Goal: Check status: Check status

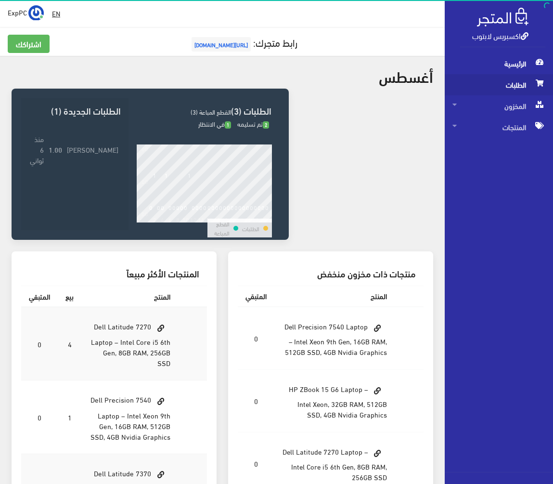
click at [500, 80] on span "الطلبات" at bounding box center [498, 84] width 93 height 21
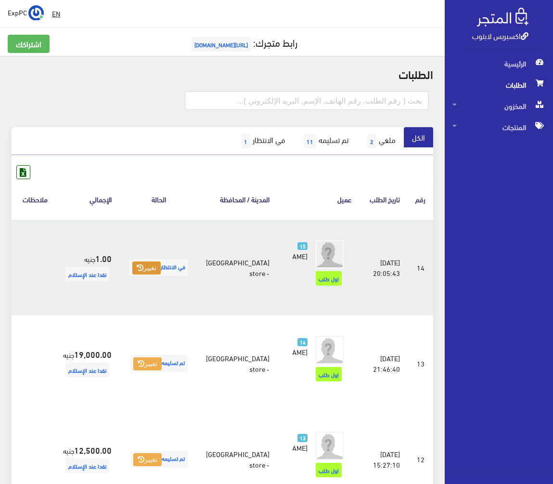
click at [143, 271] on icon at bounding box center [140, 267] width 7 height 7
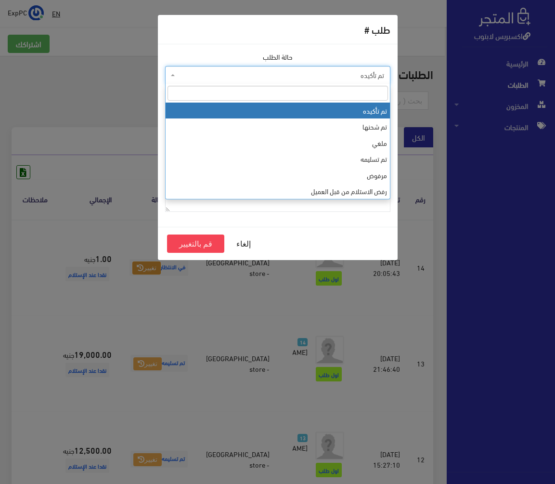
click at [272, 75] on span "تم تأكيده" at bounding box center [280, 75] width 207 height 10
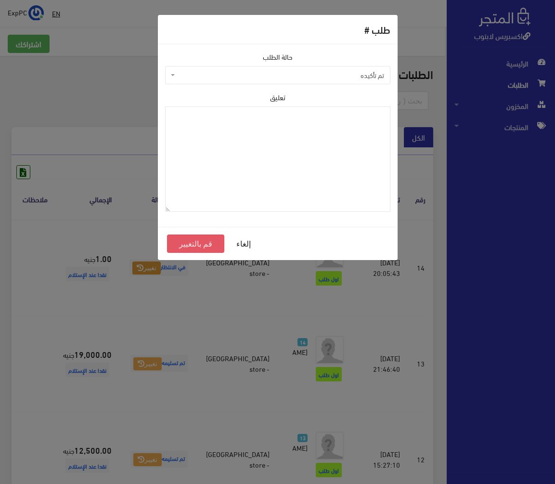
click at [197, 242] on button "قم بالتغيير" at bounding box center [196, 243] width 58 height 18
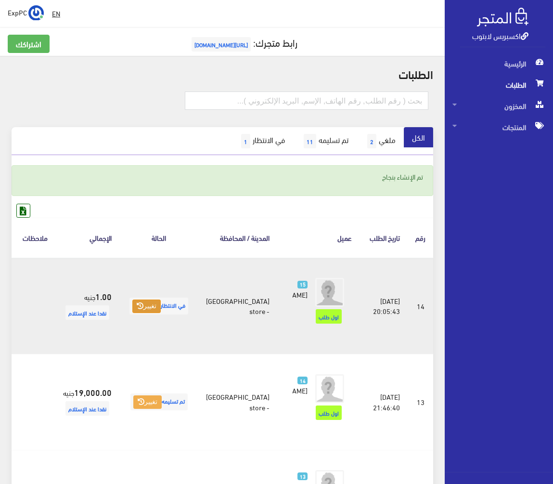
click at [161, 313] on button "تغيير" at bounding box center [146, 305] width 28 height 13
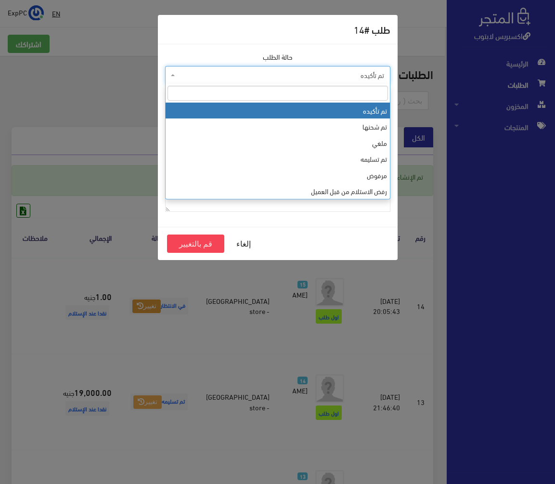
click at [333, 76] on span "تم تأكيده" at bounding box center [280, 75] width 207 height 10
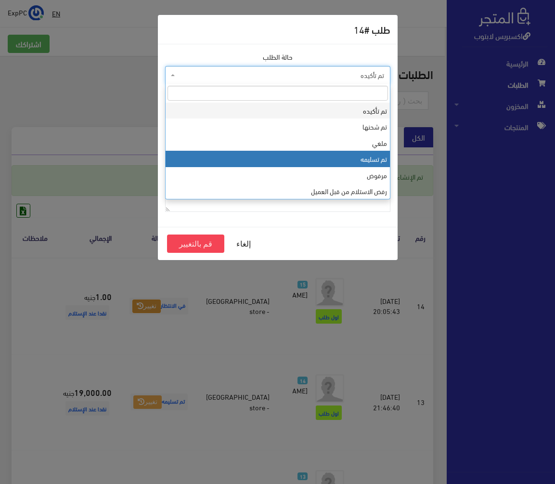
select select "4"
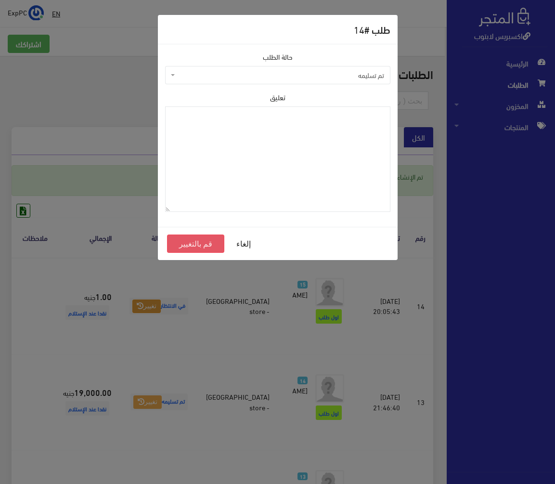
click at [211, 241] on button "قم بالتغيير" at bounding box center [196, 243] width 58 height 18
